Goal: Task Accomplishment & Management: Complete application form

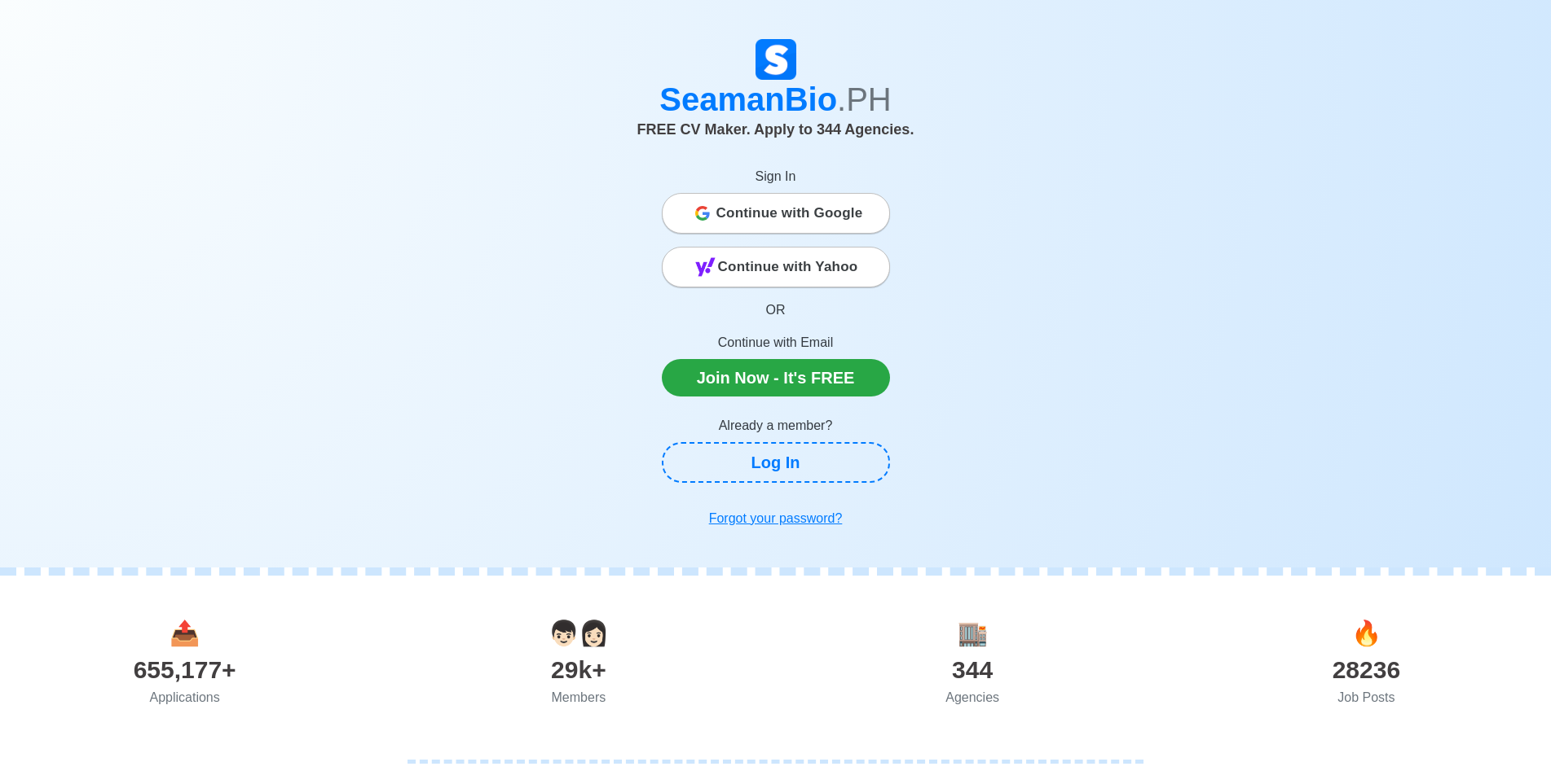
click at [804, 203] on span "Continue with Google" at bounding box center [789, 213] width 146 height 33
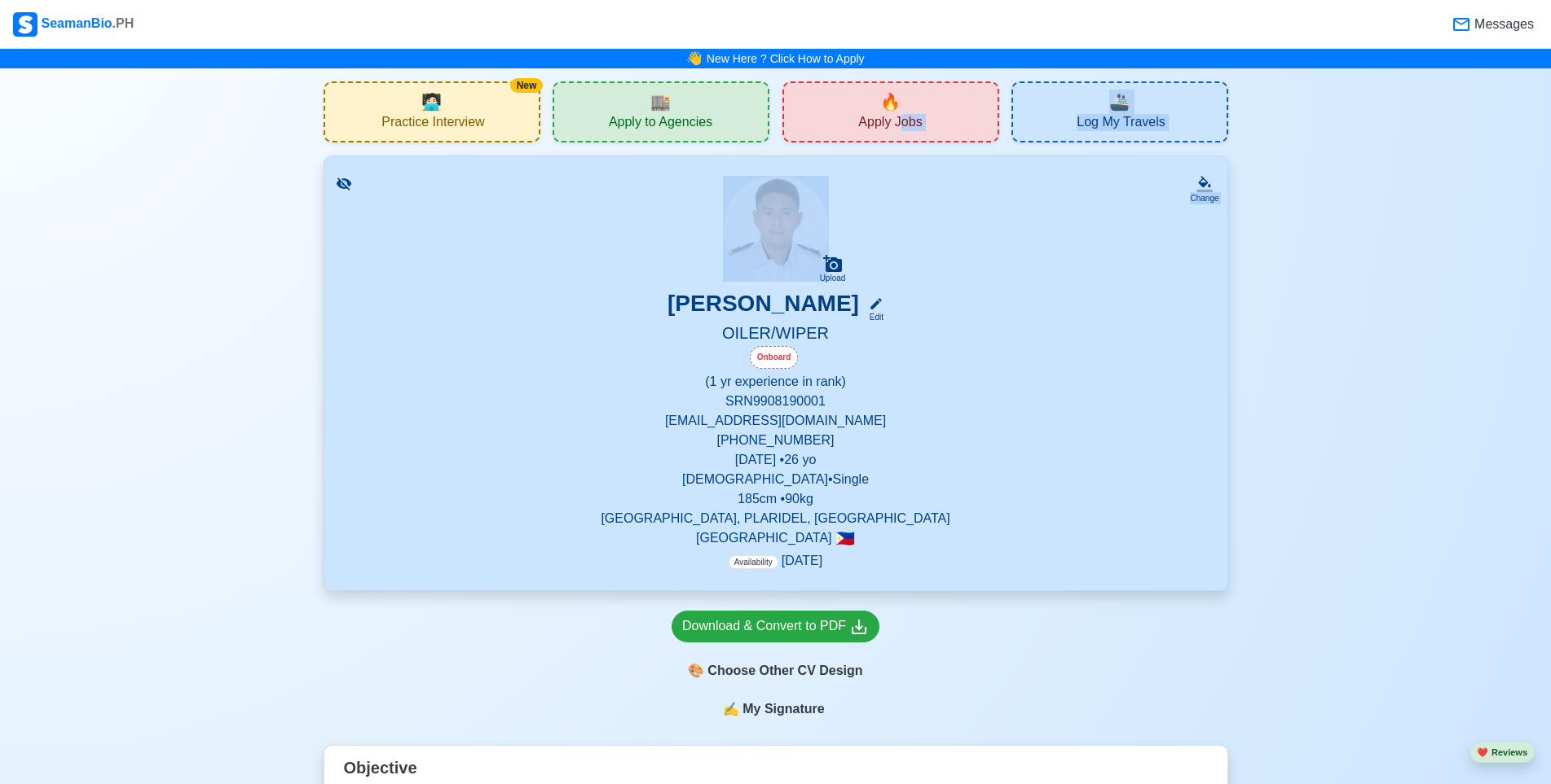
click at [885, 126] on span "Apply Jobs" at bounding box center [890, 124] width 64 height 20
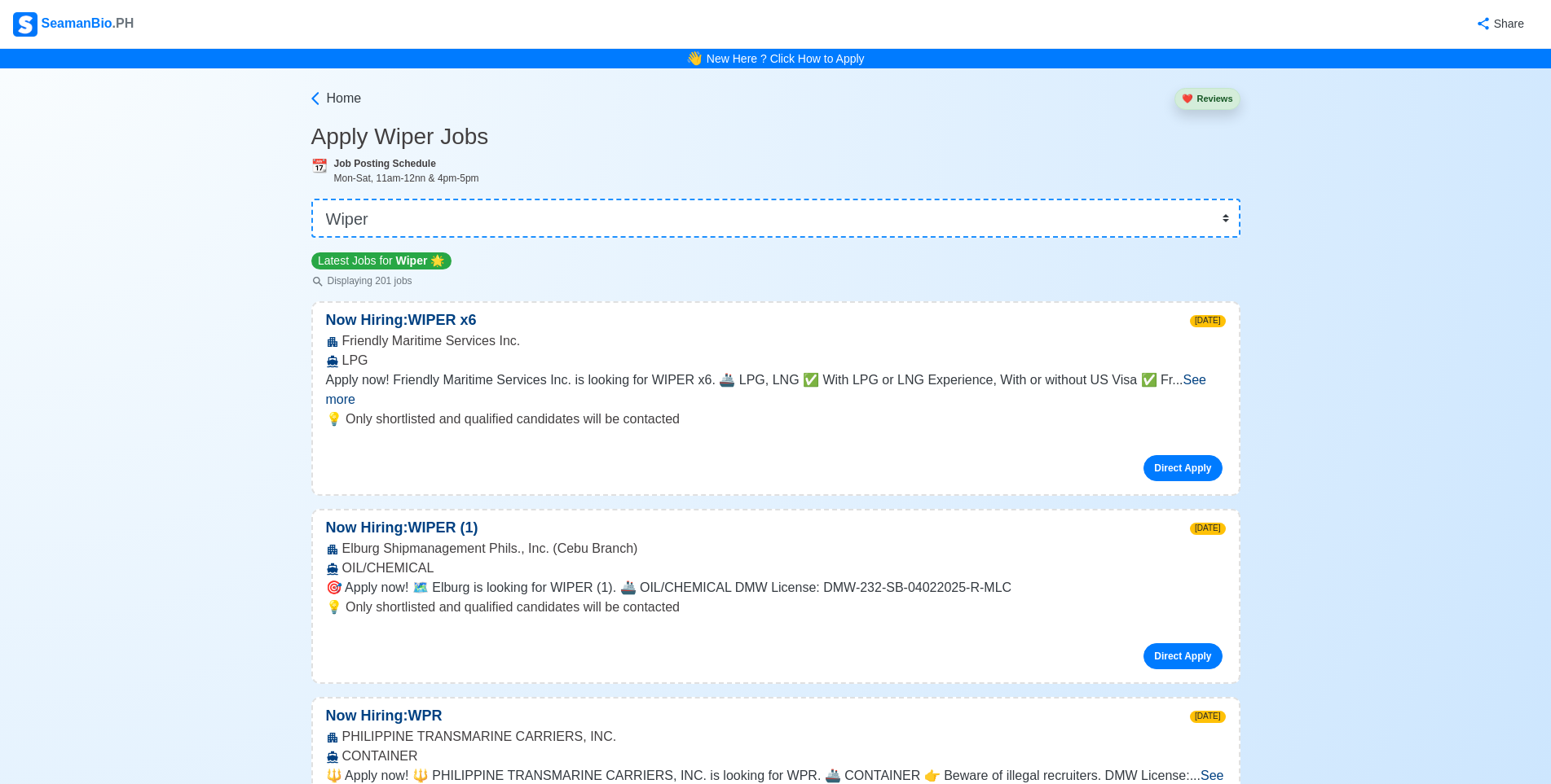
click at [1207, 386] on span "See more" at bounding box center [766, 389] width 880 height 33
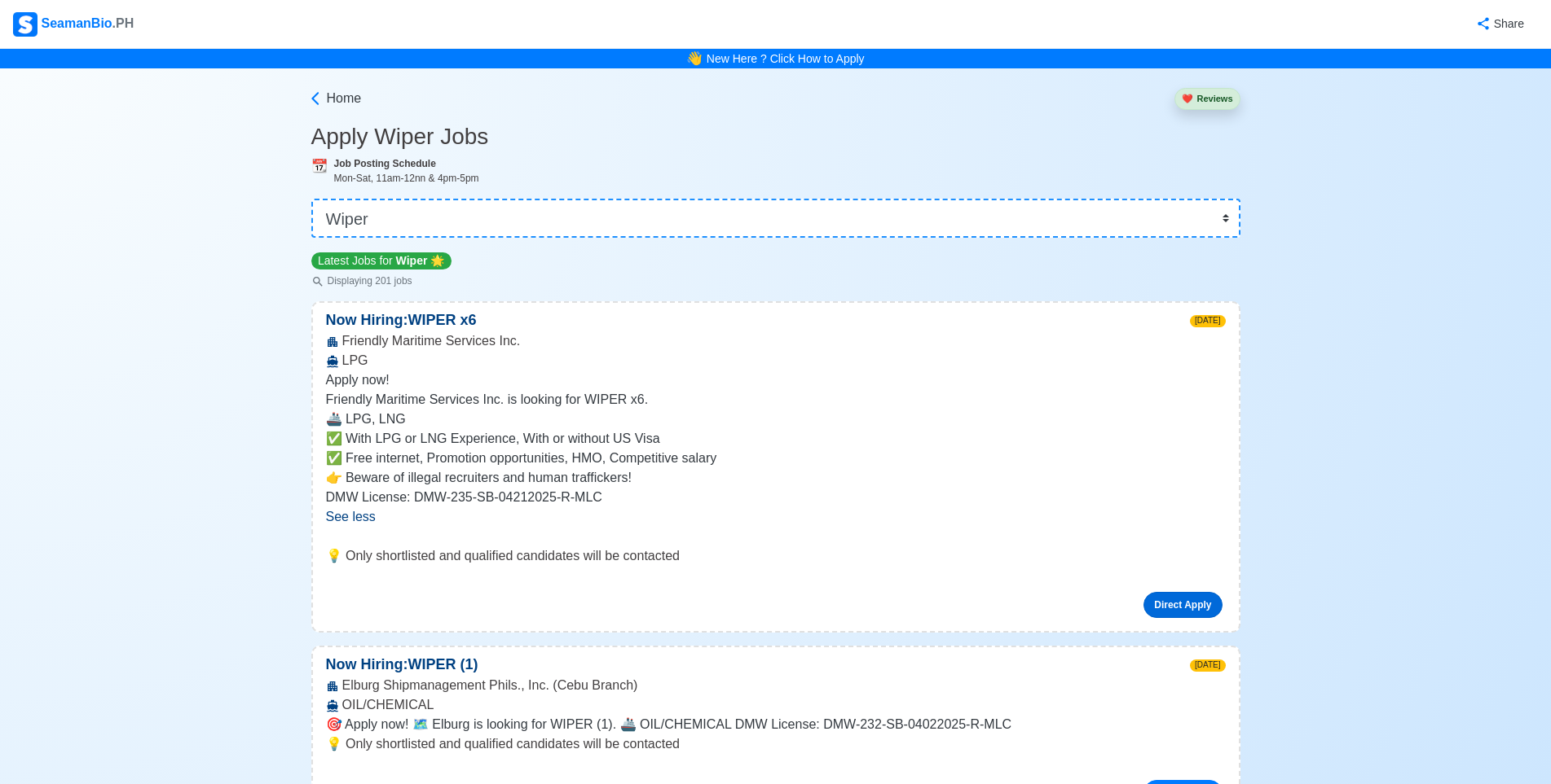
click at [1163, 597] on link "Direct Apply" at bounding box center [1182, 604] width 79 height 26
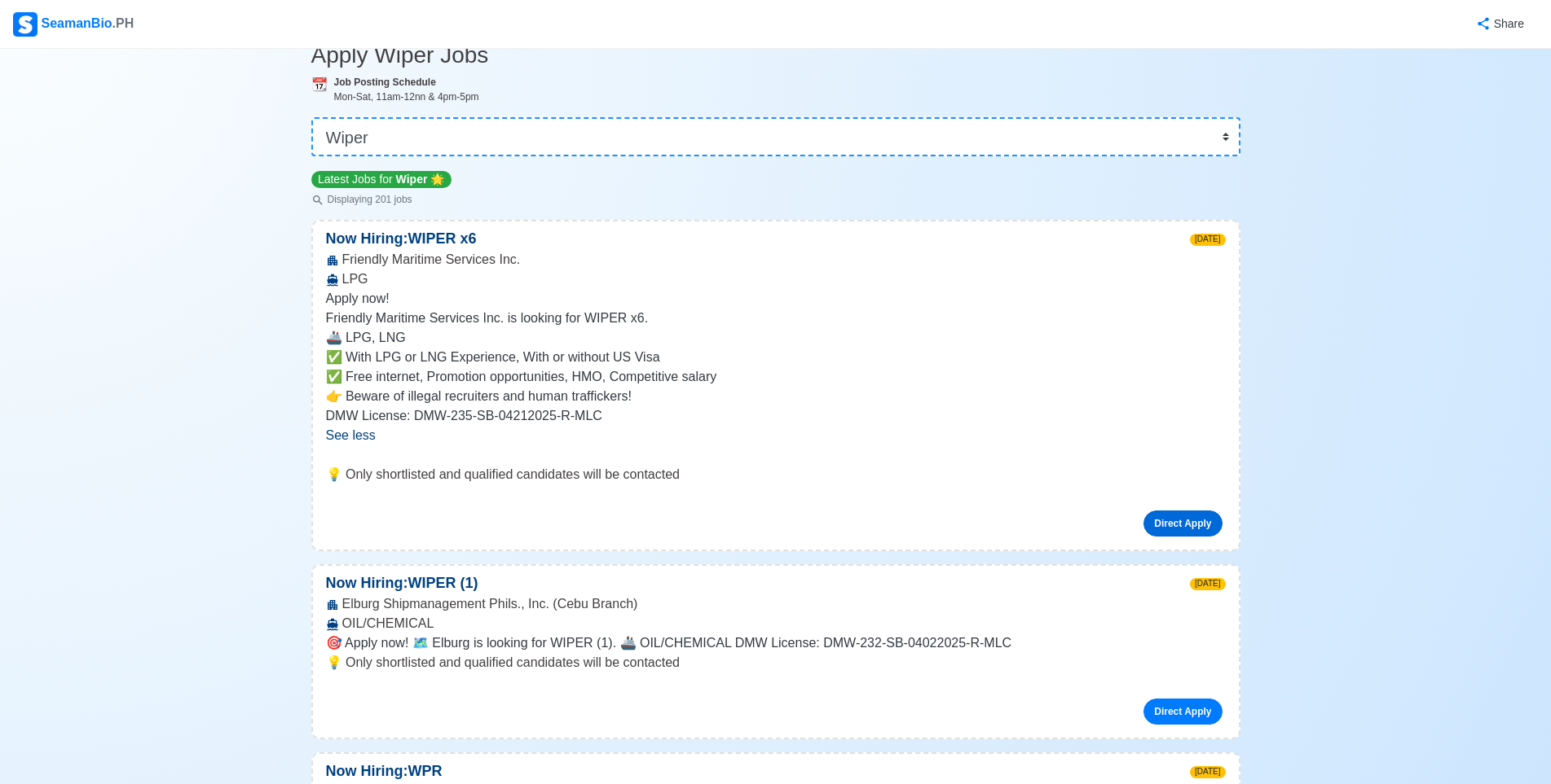
click at [1175, 522] on link "Direct Apply" at bounding box center [1182, 523] width 79 height 26
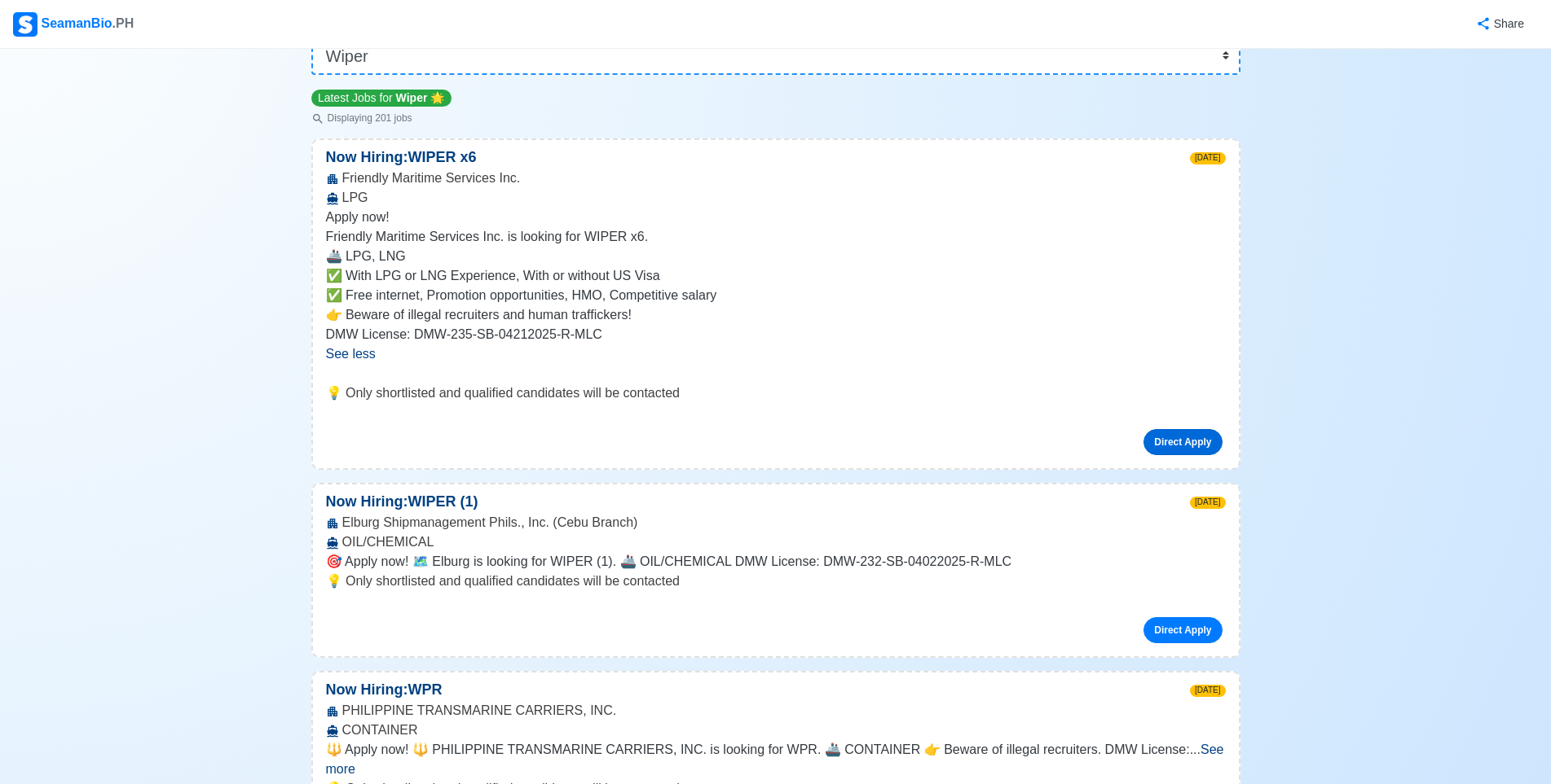
scroll to position [0, 0]
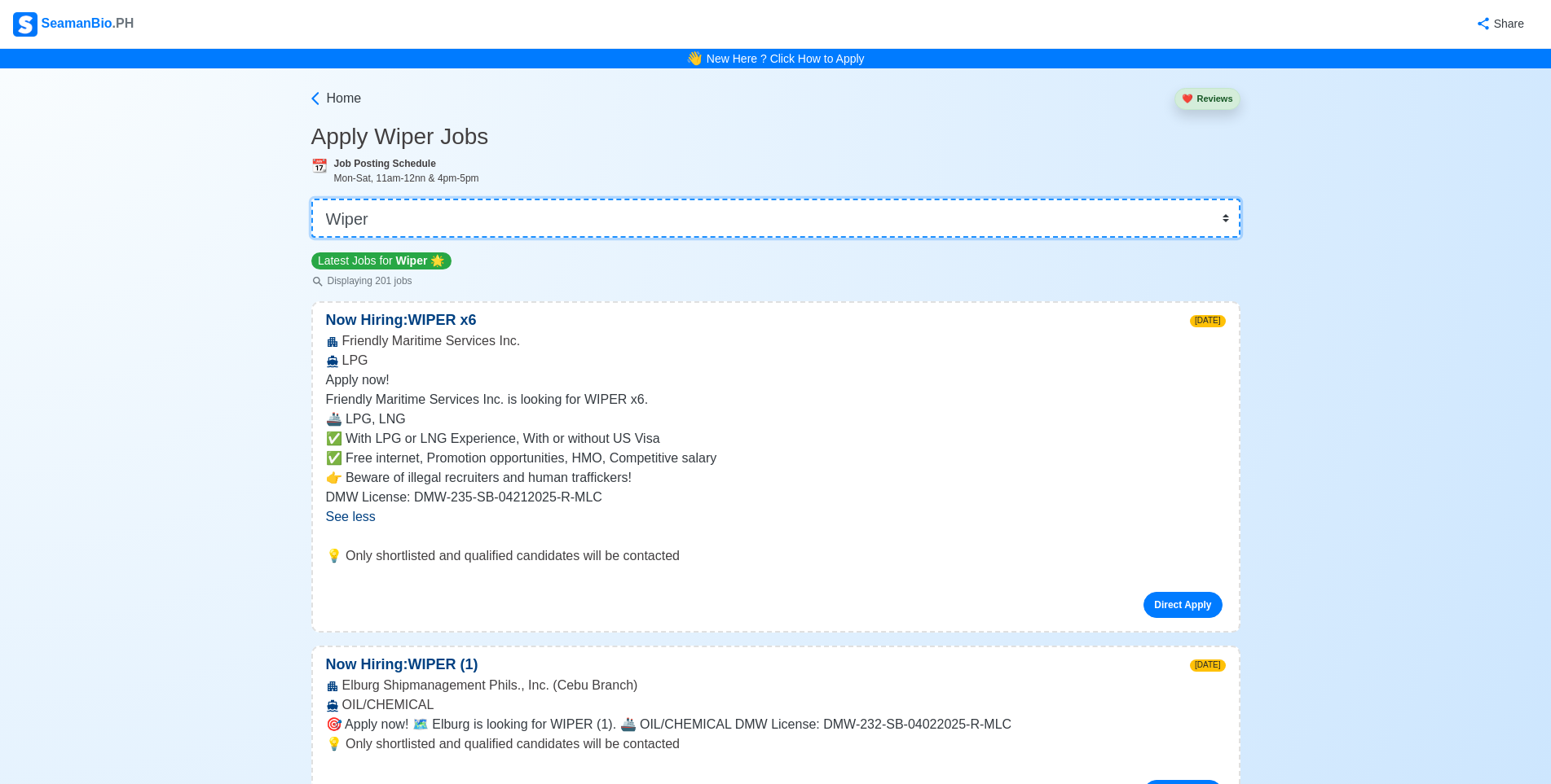
drag, startPoint x: 373, startPoint y: 211, endPoint x: 287, endPoint y: 225, distance: 87.1
select select "Oiler"
click at [311, 199] on select "👉 Select Rank or Position Master Chief Officer 2nd Officer 3rd Officer Junior O…" at bounding box center [775, 218] width 929 height 39
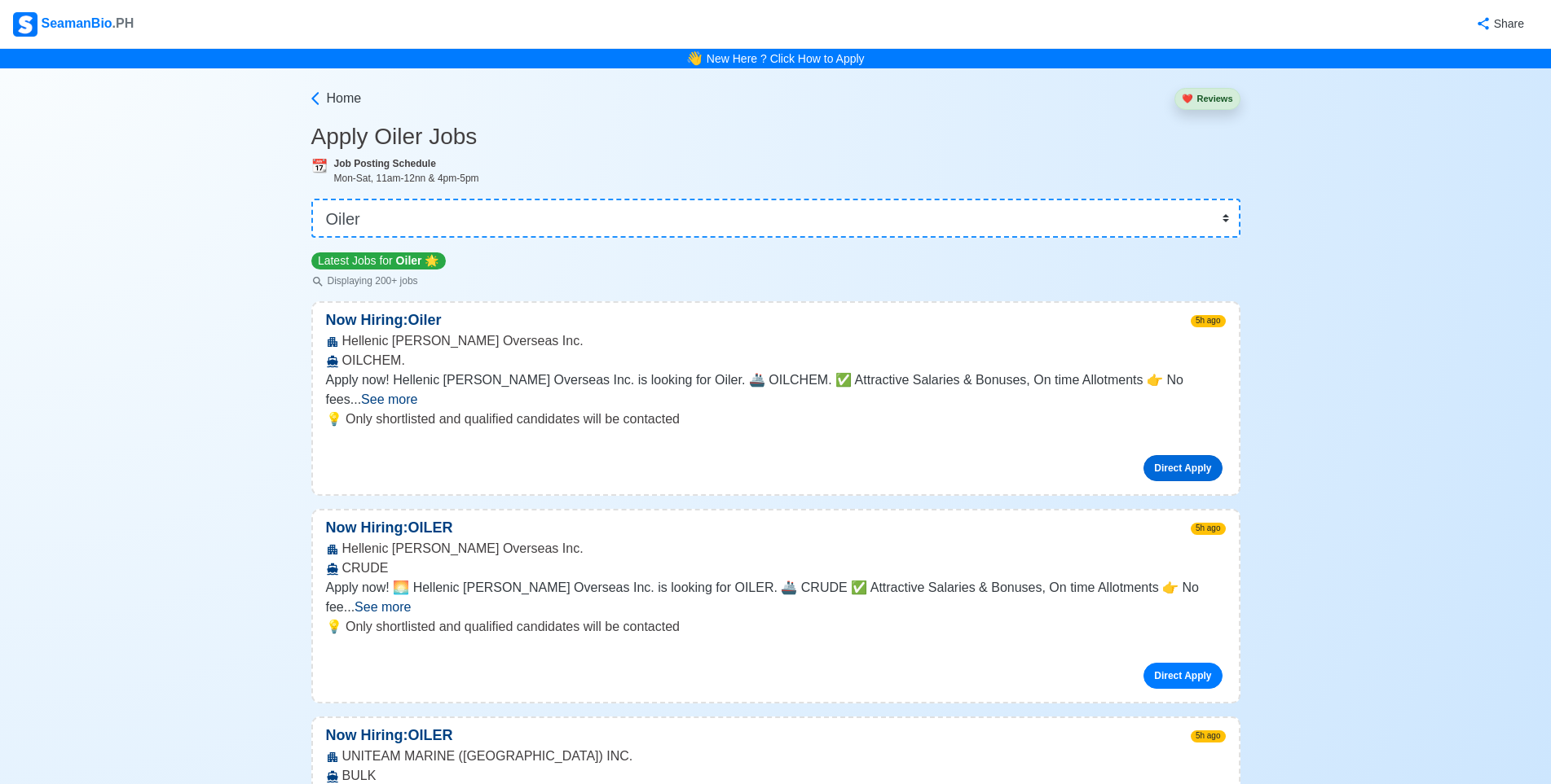
click at [1177, 456] on link "Direct Apply" at bounding box center [1182, 468] width 79 height 26
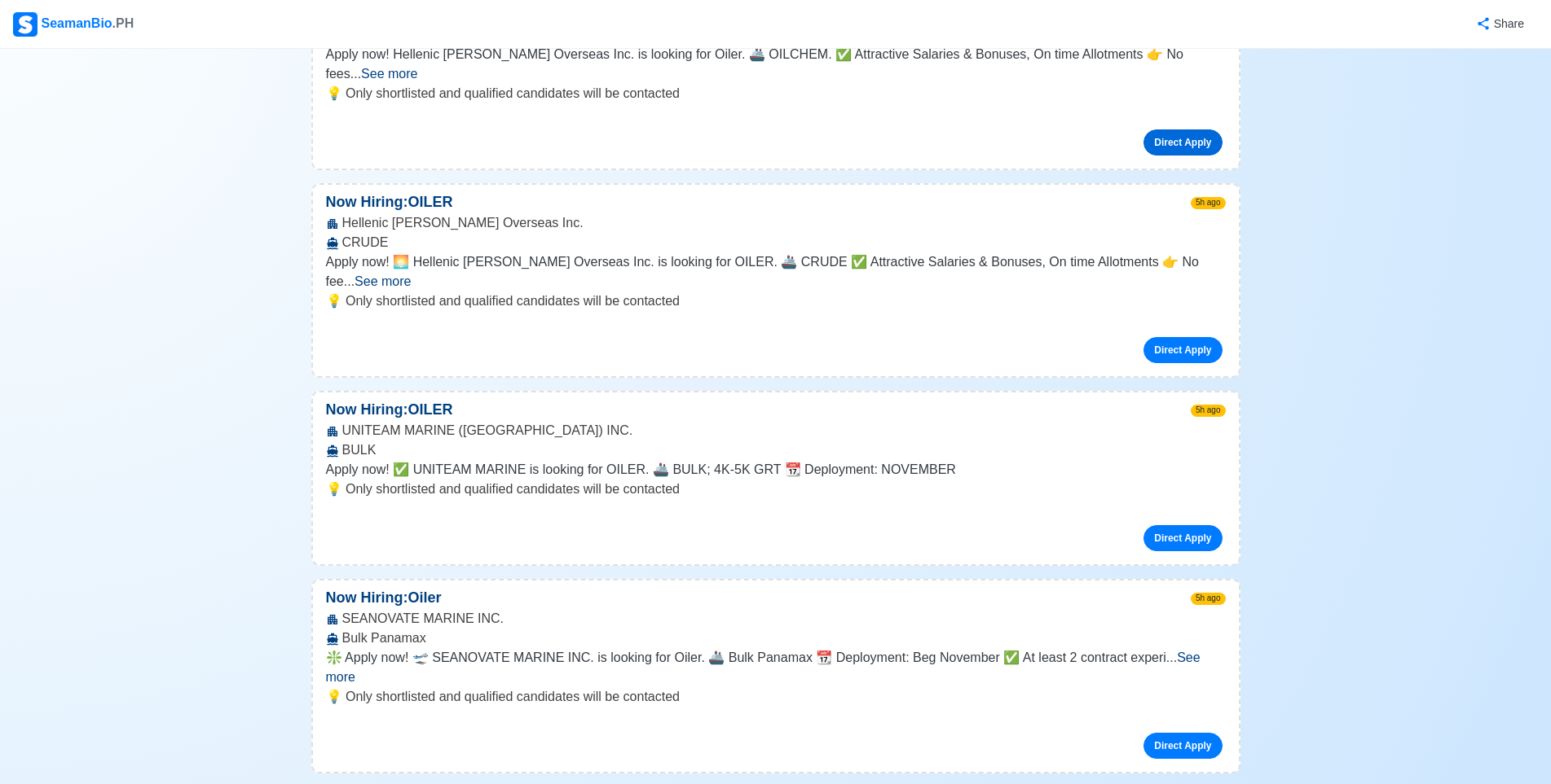
scroll to position [407, 0]
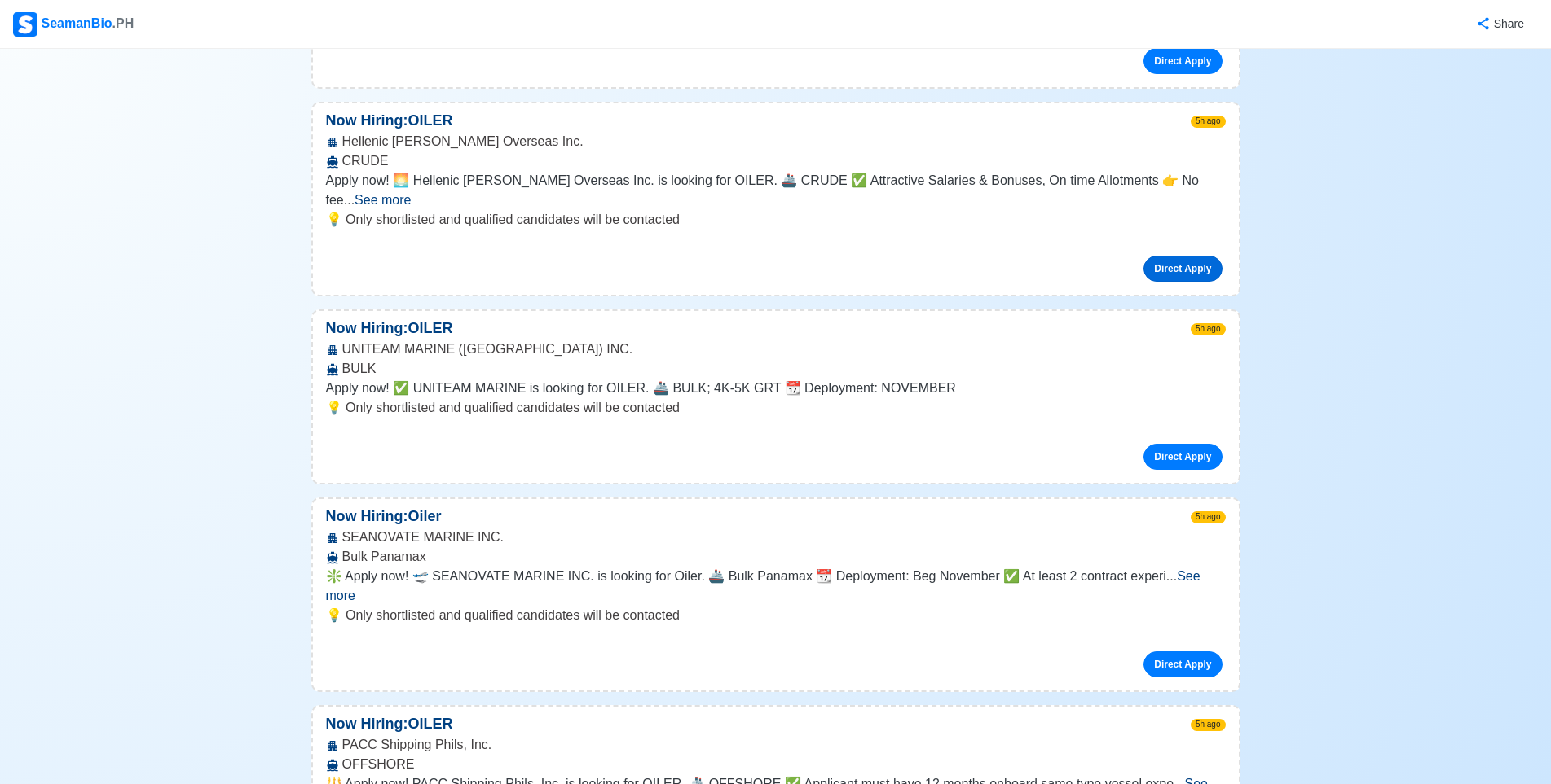
click at [1175, 256] on link "Direct Apply" at bounding box center [1182, 268] width 79 height 26
click at [1173, 256] on link "Direct Apply" at bounding box center [1182, 268] width 79 height 26
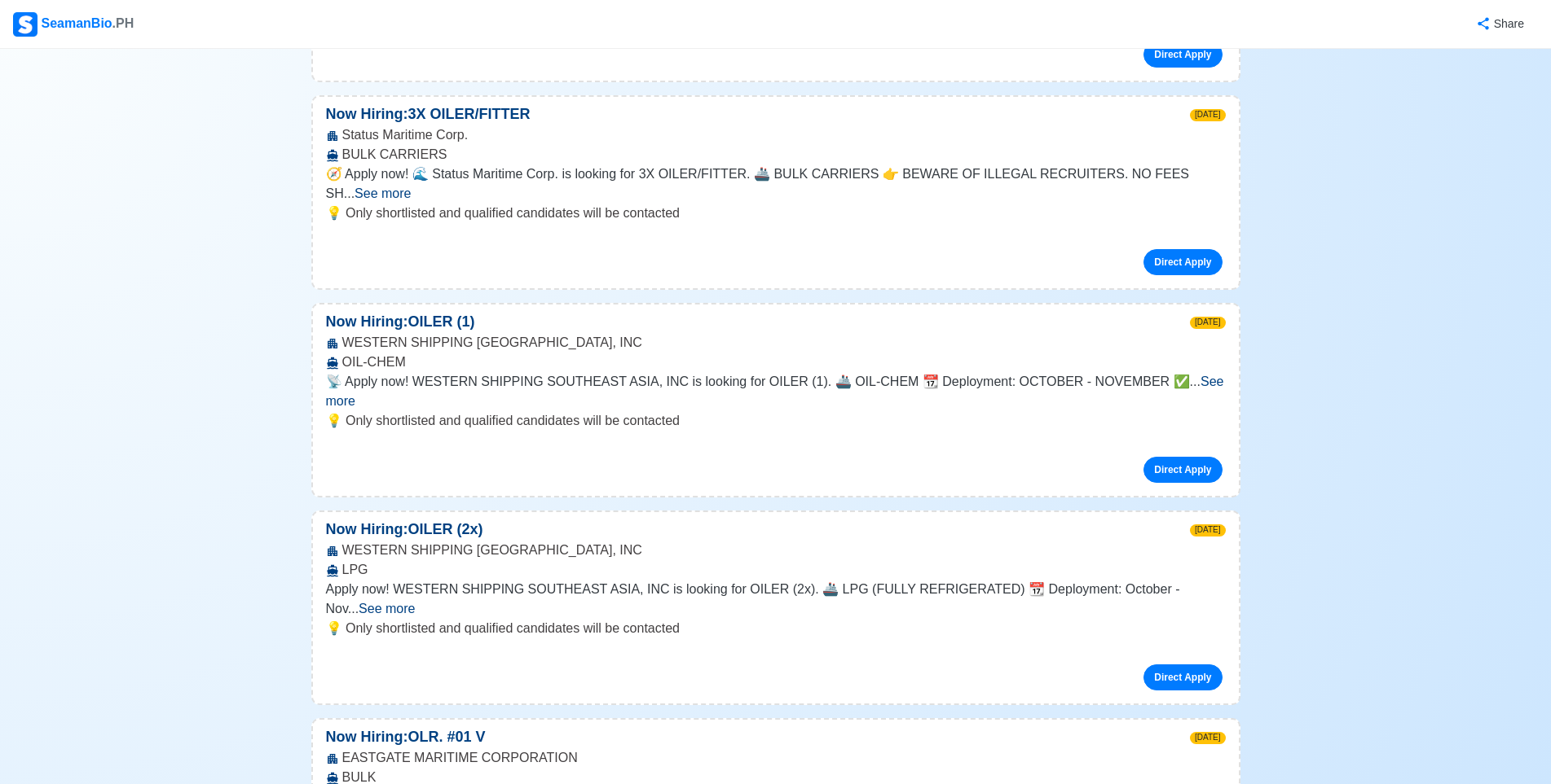
scroll to position [2118, 0]
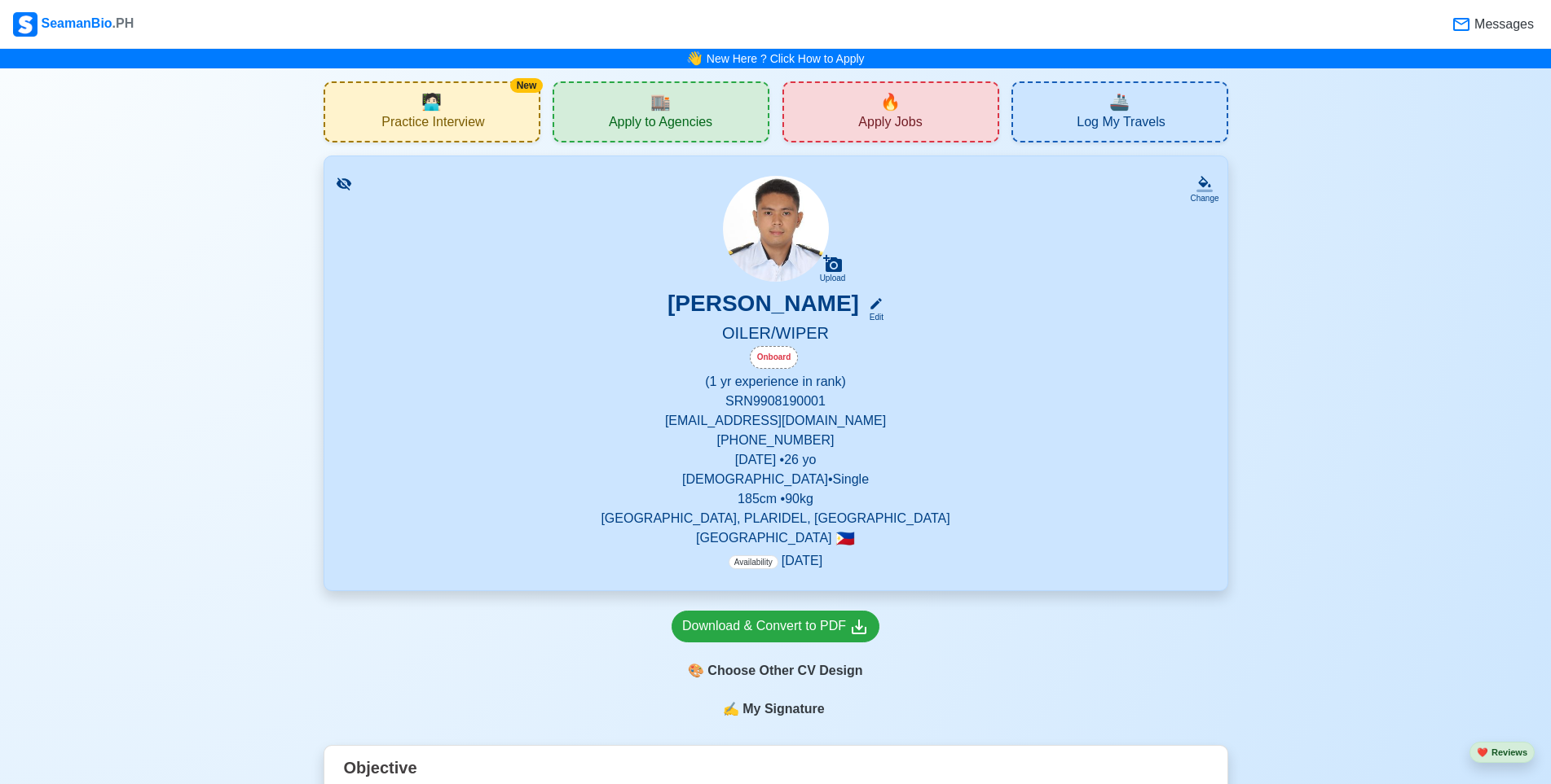
click at [638, 108] on div "🏬 Apply to Agencies" at bounding box center [661, 111] width 217 height 61
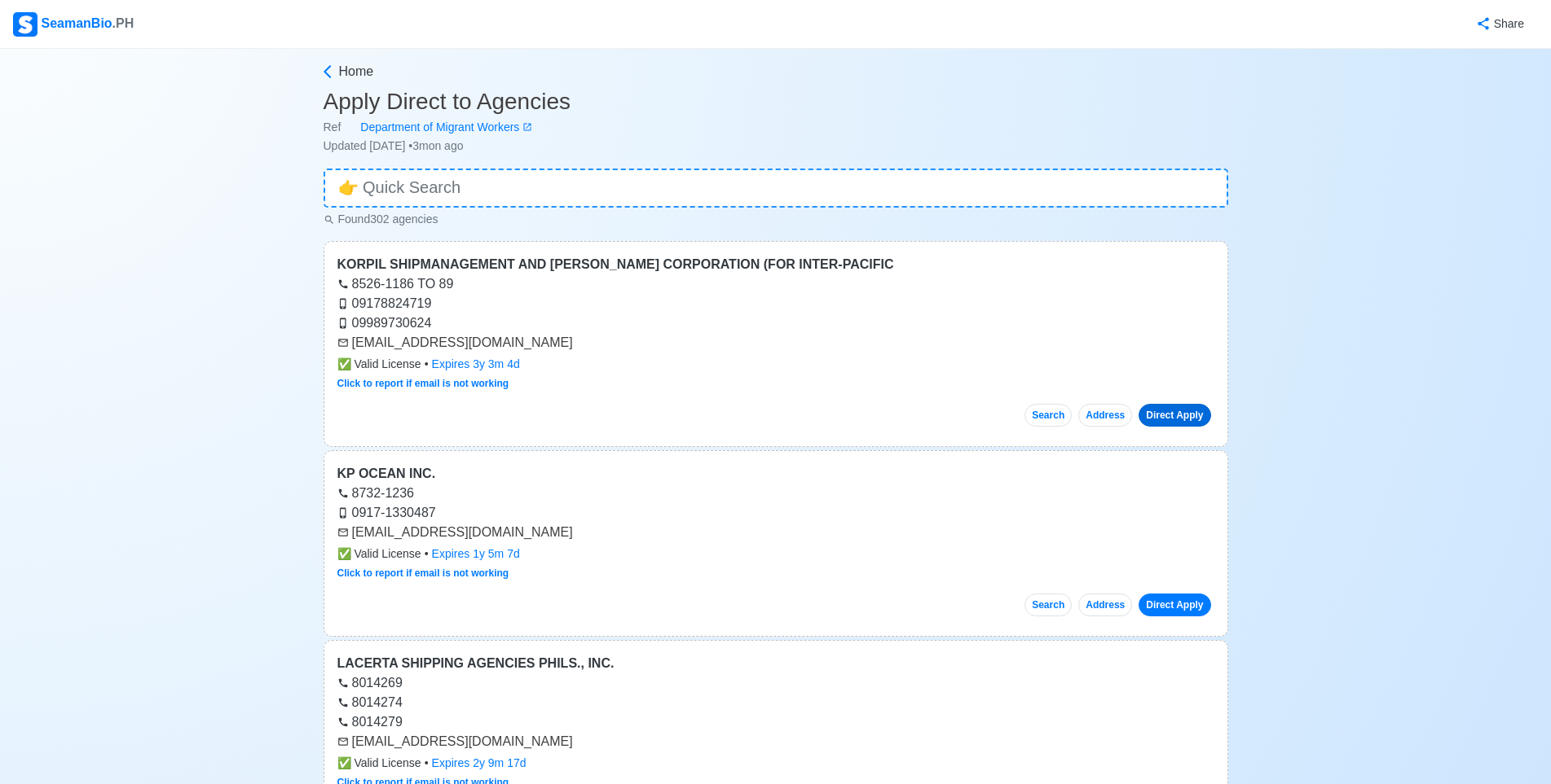
click at [1166, 415] on link "Direct Apply" at bounding box center [1174, 415] width 72 height 23
click at [452, 261] on div "KORPIL SHIPMANAGEMENT AND MANNING CORPORATION (FOR INTER-PACIFIC" at bounding box center [775, 264] width 877 height 19
click at [416, 475] on div "KP OCEAN INC." at bounding box center [775, 473] width 877 height 19
click at [1190, 608] on link "Direct Apply" at bounding box center [1174, 604] width 72 height 23
